Goal: Task Accomplishment & Management: Manage account settings

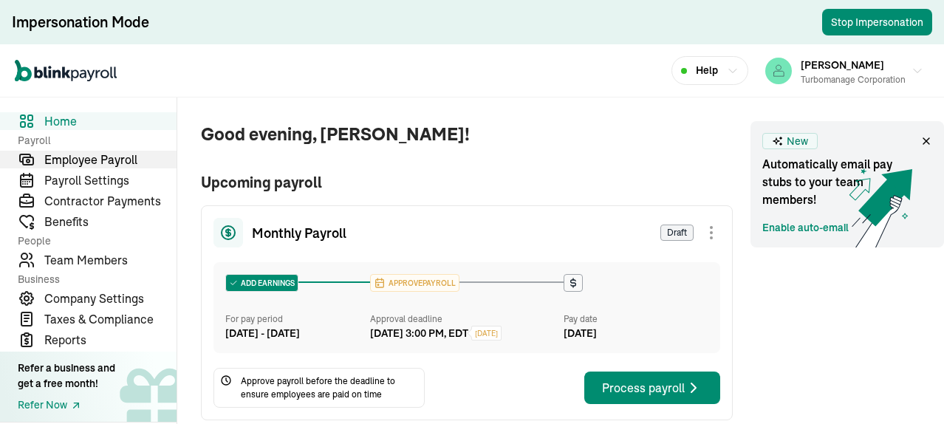
click at [88, 158] on span "Employee Payroll" at bounding box center [110, 160] width 132 height 18
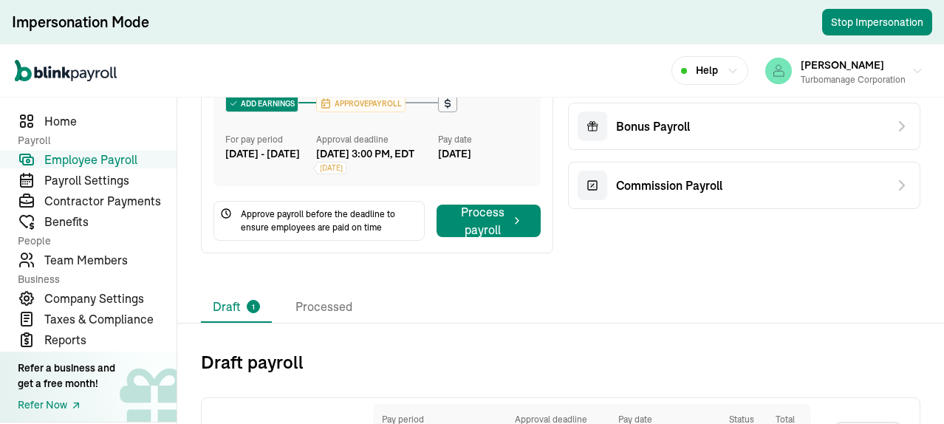
scroll to position [215, 0]
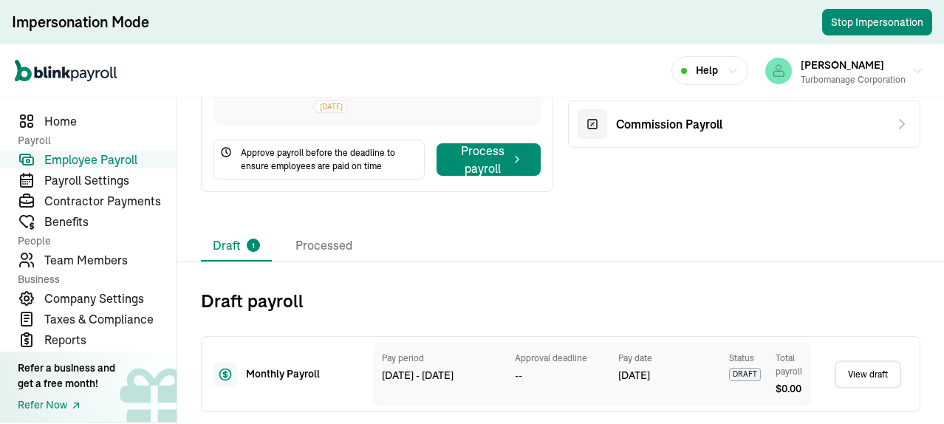
click at [857, 375] on link "View draft" at bounding box center [868, 375] width 66 height 28
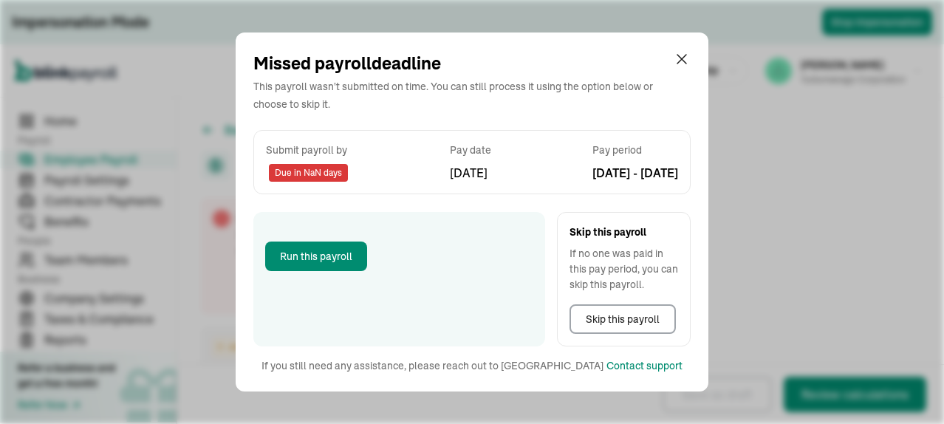
select select "direct_deposit"
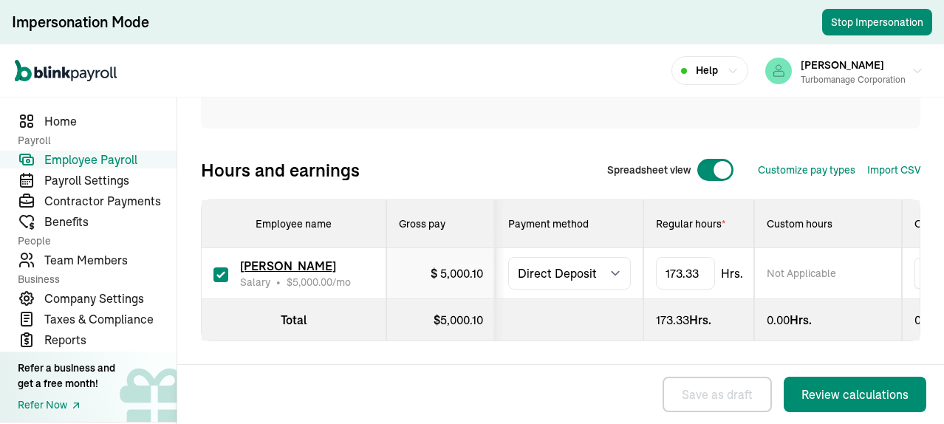
scroll to position [305, 0]
click at [58, 118] on span "Home" at bounding box center [110, 121] width 132 height 18
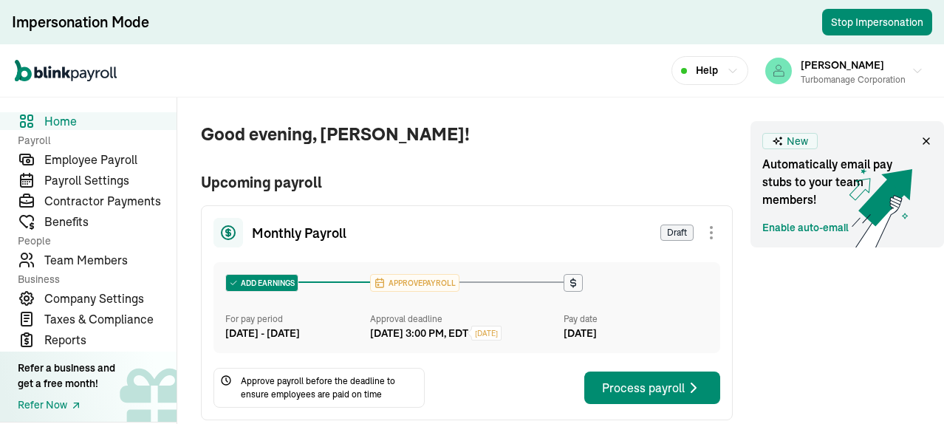
click at [711, 234] on div at bounding box center [712, 233] width 18 height 18
click at [494, 112] on div "Good evening, [PERSON_NAME]! Upcoming payroll Monthly Payroll Draft Skip this p…" at bounding box center [455, 328] width 556 height 460
click at [106, 183] on span "Payroll Settings" at bounding box center [110, 180] width 132 height 18
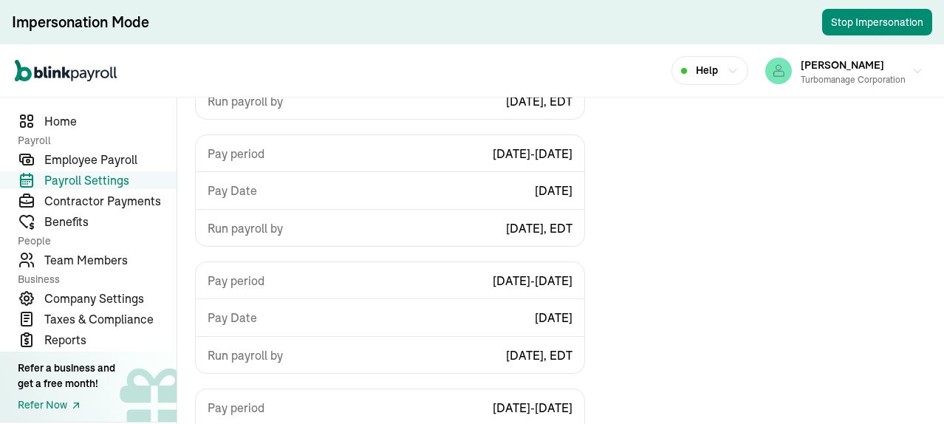
scroll to position [440, 0]
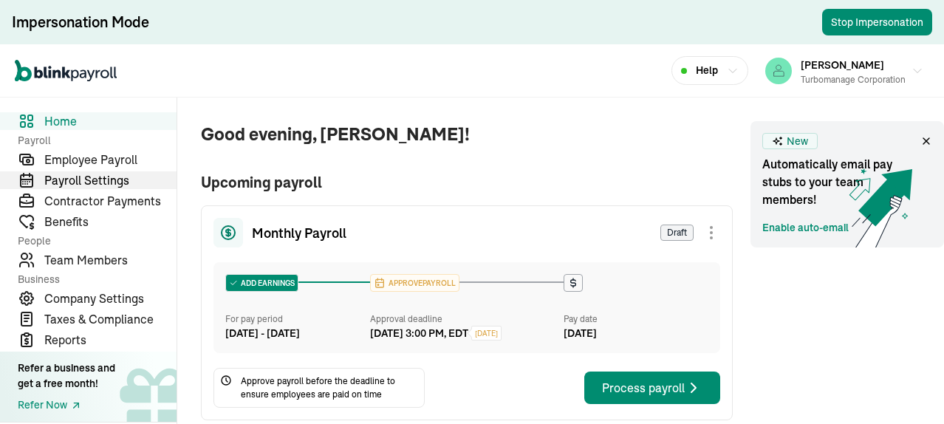
click at [106, 183] on span "Payroll Settings" at bounding box center [110, 180] width 132 height 18
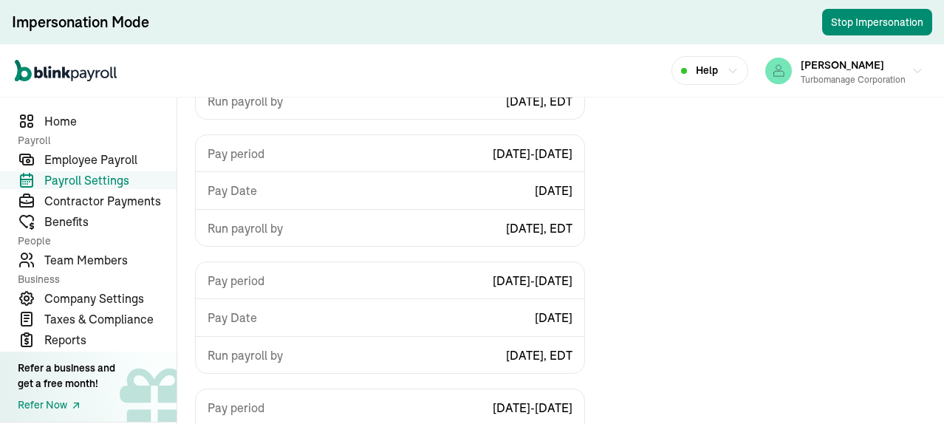
scroll to position [440, 0]
